Goal: Task Accomplishment & Management: Manage account settings

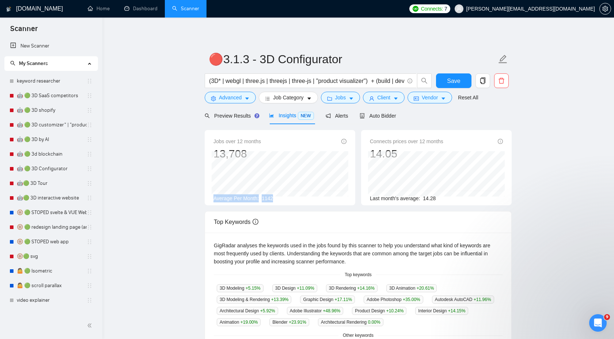
scroll to position [0, 56]
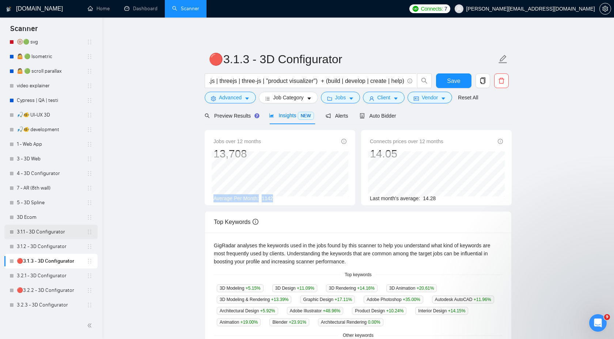
click at [52, 232] on link "3.1.1 - 3D Configurator" at bounding box center [52, 232] width 70 height 15
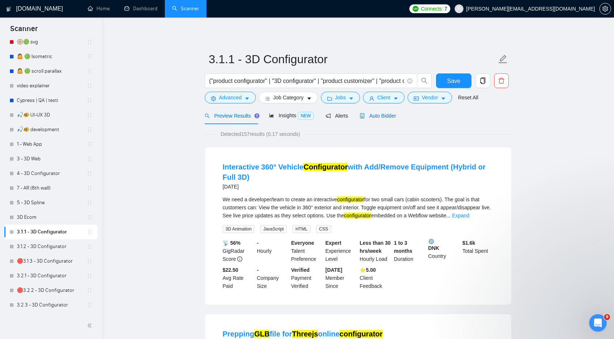
click at [390, 116] on span "Auto Bidder" at bounding box center [378, 116] width 36 height 6
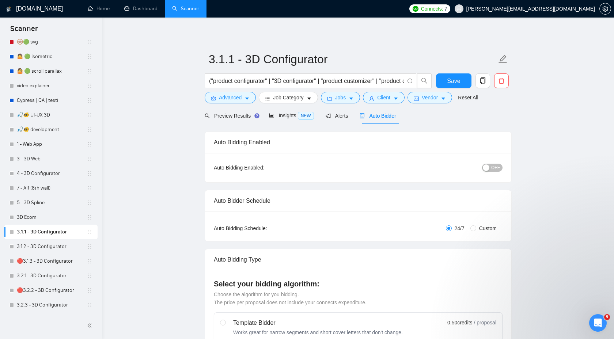
click at [495, 166] on span "OFF" at bounding box center [495, 168] width 9 height 8
click at [292, 118] on span "Insights NEW" at bounding box center [291, 116] width 45 height 6
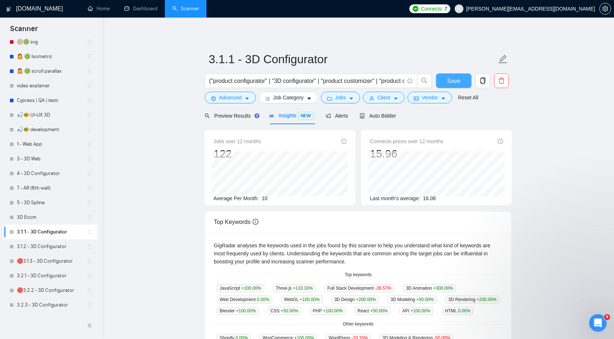
click at [450, 76] on button "Save" at bounding box center [453, 80] width 35 height 15
click at [385, 112] on div "Auto Bidder" at bounding box center [378, 116] width 36 height 8
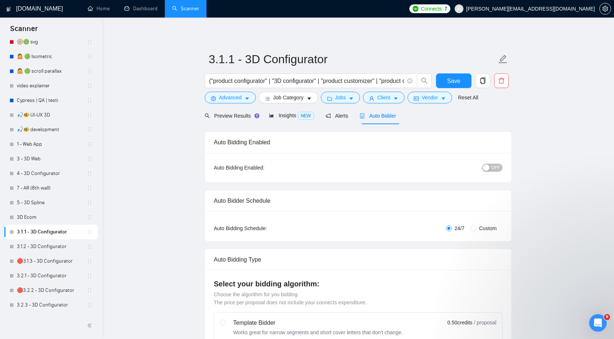
click at [480, 165] on div "OFF" at bounding box center [454, 167] width 96 height 8
click at [489, 165] on div "button" at bounding box center [486, 167] width 7 height 7
click at [455, 80] on span "Save" at bounding box center [453, 80] width 13 height 9
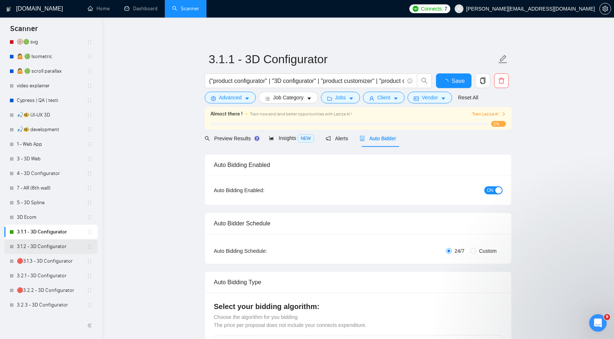
click at [41, 246] on link "3.1.2 - 3D Configurator" at bounding box center [52, 246] width 70 height 15
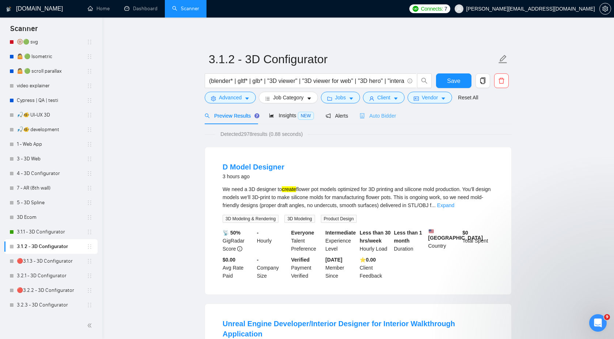
click at [389, 120] on div "Auto Bidder" at bounding box center [378, 115] width 36 height 17
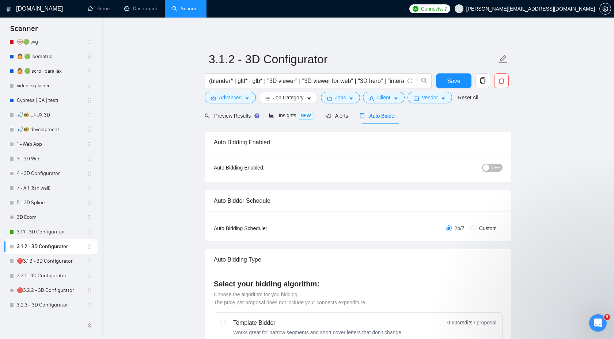
click at [496, 167] on span "OFF" at bounding box center [495, 168] width 9 height 8
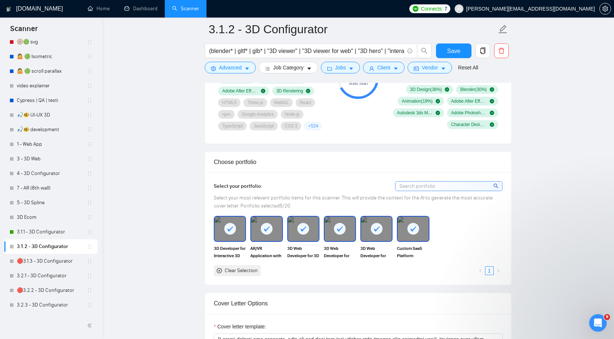
scroll to position [563, 0]
click at [454, 53] on span "Save" at bounding box center [453, 50] width 13 height 9
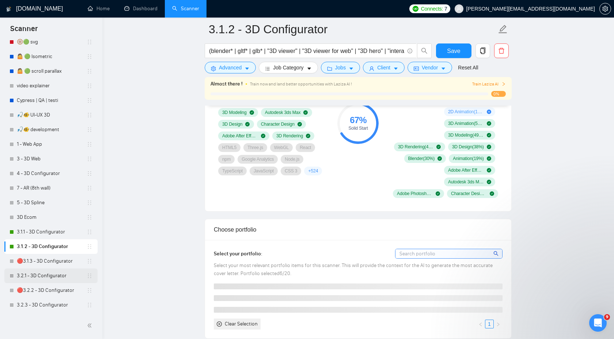
click at [49, 278] on link "3.2.1 - 3D Configurator" at bounding box center [52, 276] width 70 height 15
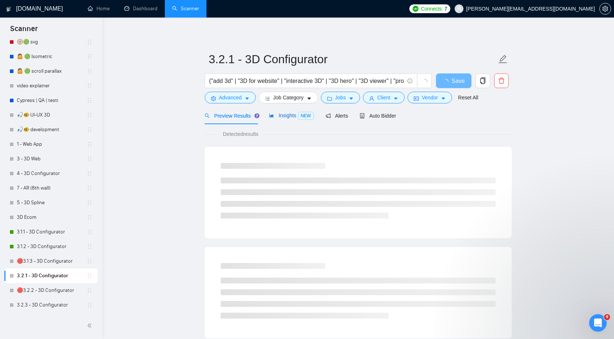
click at [297, 114] on span "Insights NEW" at bounding box center [291, 116] width 45 height 6
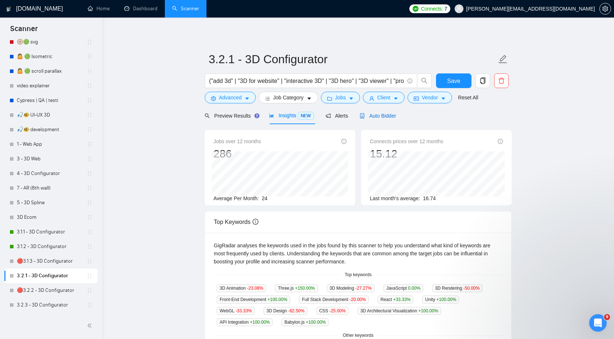
click at [382, 116] on span "Auto Bidder" at bounding box center [378, 116] width 36 height 6
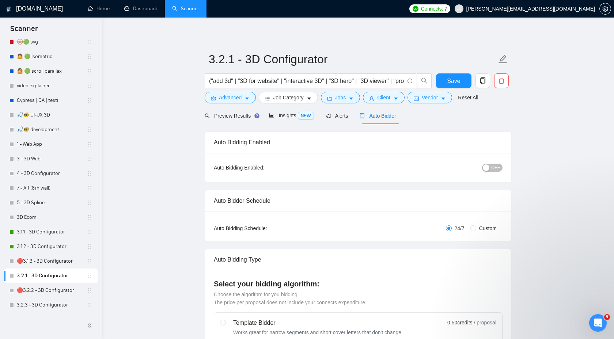
scroll to position [19, 0]
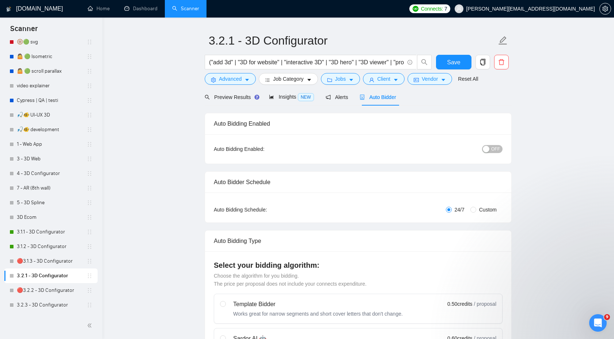
click at [490, 148] on button "OFF" at bounding box center [492, 149] width 20 height 8
click at [456, 65] on span "Save" at bounding box center [453, 62] width 13 height 9
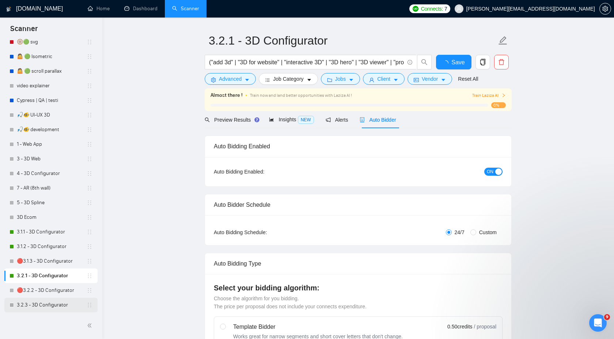
click at [36, 307] on link "3.2.3 - 3D Configurator" at bounding box center [52, 305] width 70 height 15
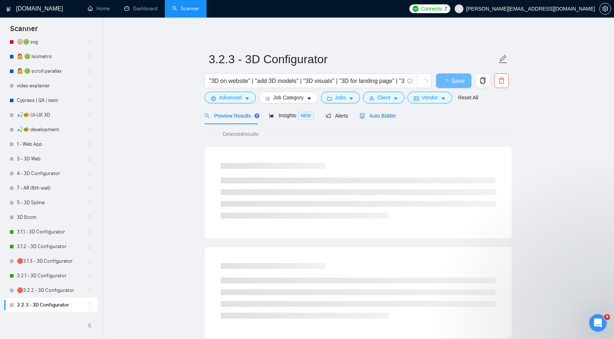
click at [387, 113] on span "Auto Bidder" at bounding box center [378, 116] width 36 height 6
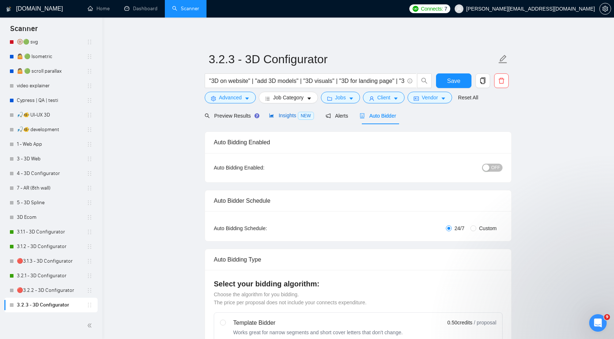
click at [282, 116] on span "Insights NEW" at bounding box center [291, 116] width 45 height 6
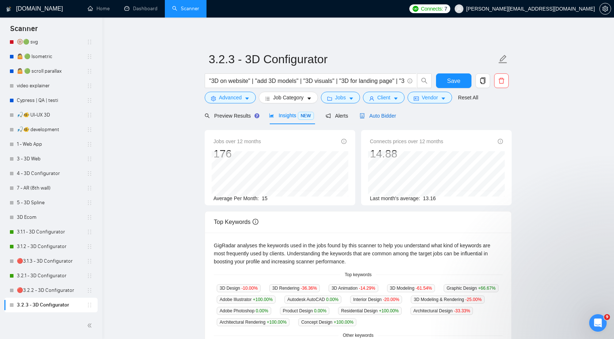
click at [377, 112] on div "Auto Bidder" at bounding box center [378, 116] width 36 height 8
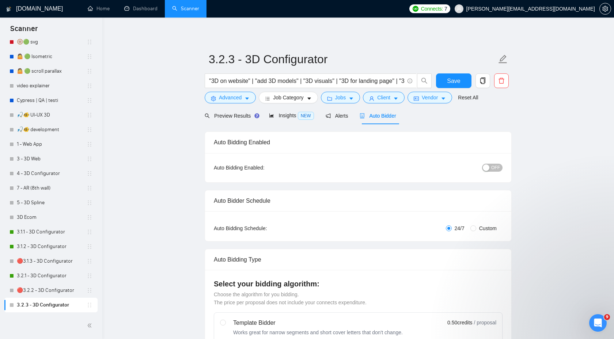
click at [492, 171] on span "OFF" at bounding box center [495, 168] width 9 height 8
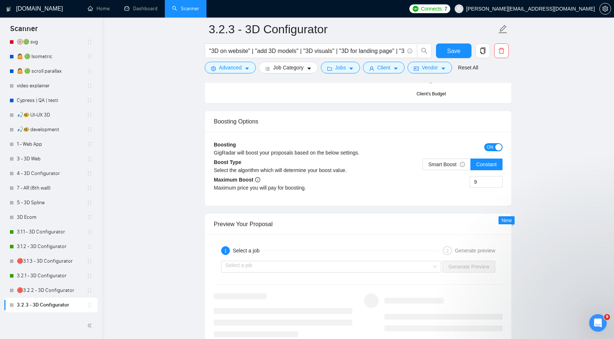
scroll to position [1250, 0]
click at [457, 47] on span "Save" at bounding box center [453, 50] width 13 height 9
